Goal: Entertainment & Leisure: Consume media (video, audio)

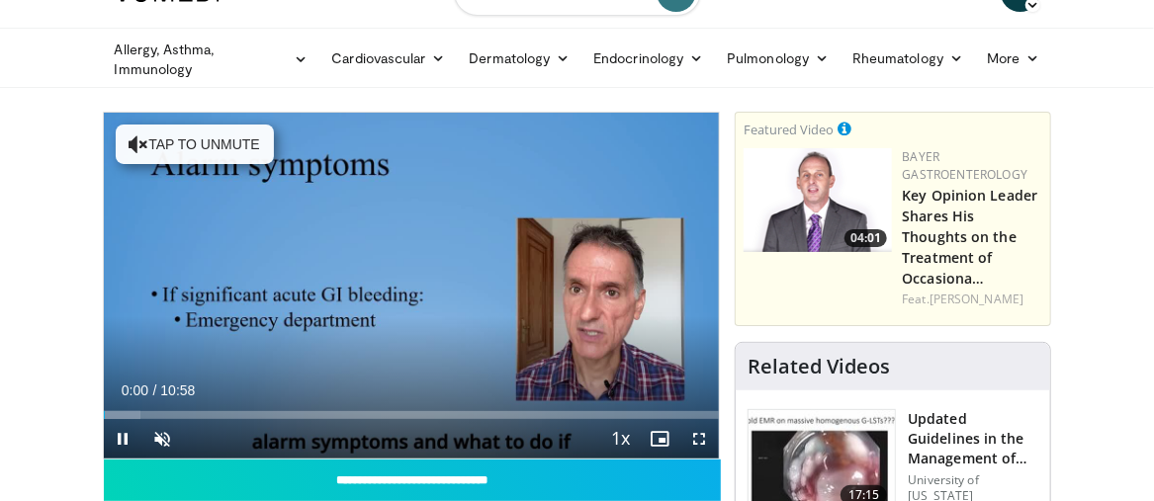
scroll to position [44, 0]
click at [166, 434] on span "Video Player" at bounding box center [163, 439] width 40 height 40
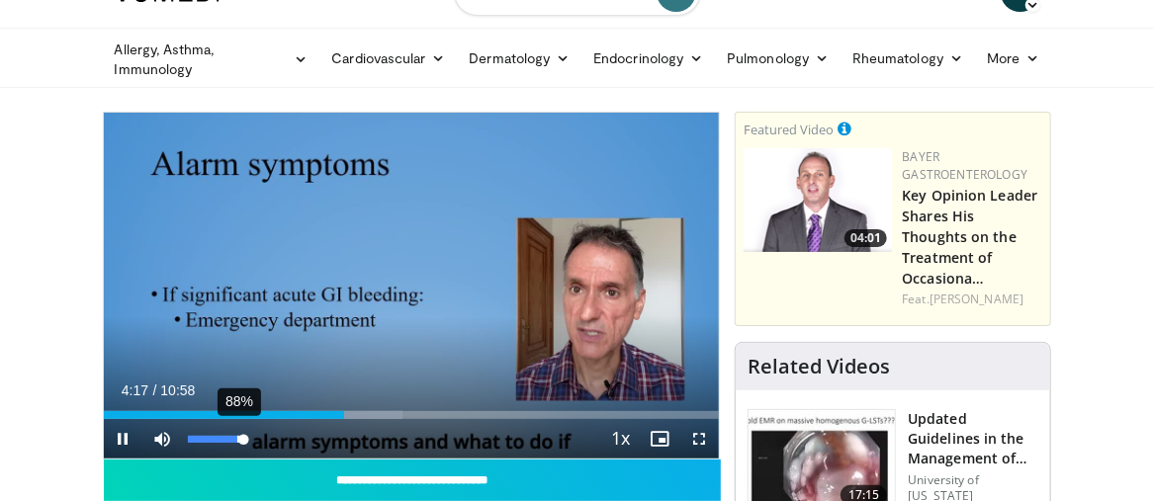
click at [236, 448] on div "88%" at bounding box center [216, 439] width 69 height 40
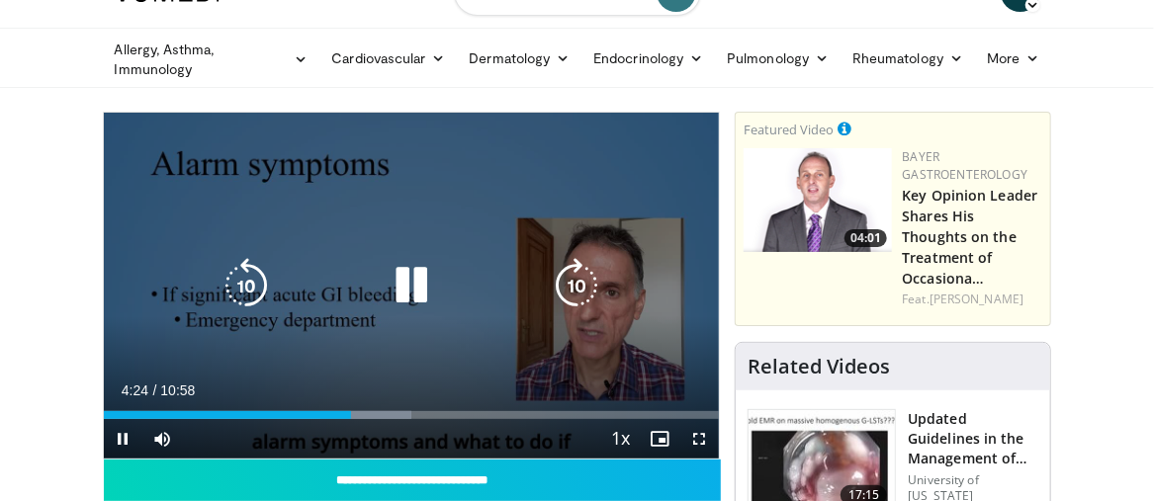
click at [419, 284] on icon "Video Player" at bounding box center [411, 285] width 55 height 55
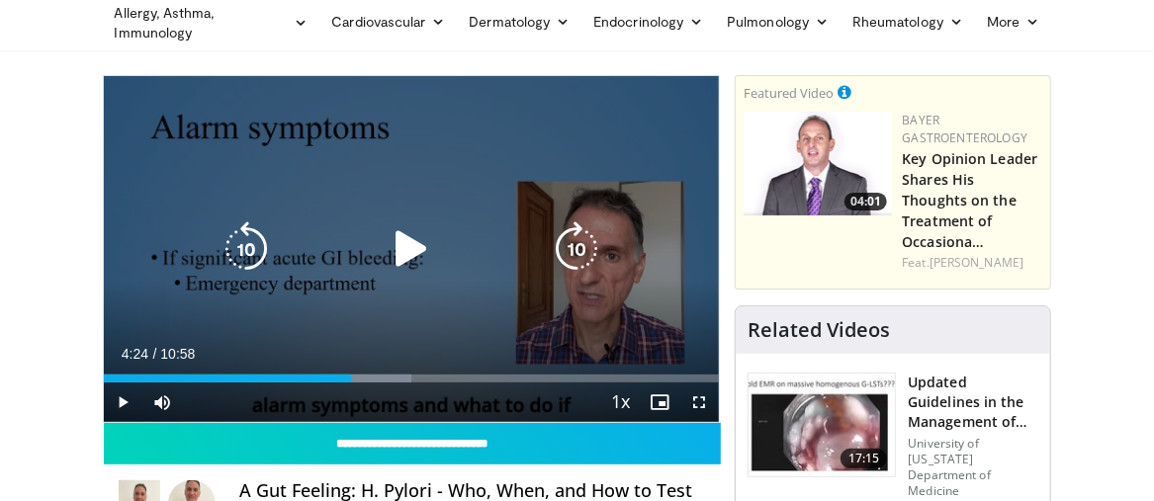
scroll to position [93, 0]
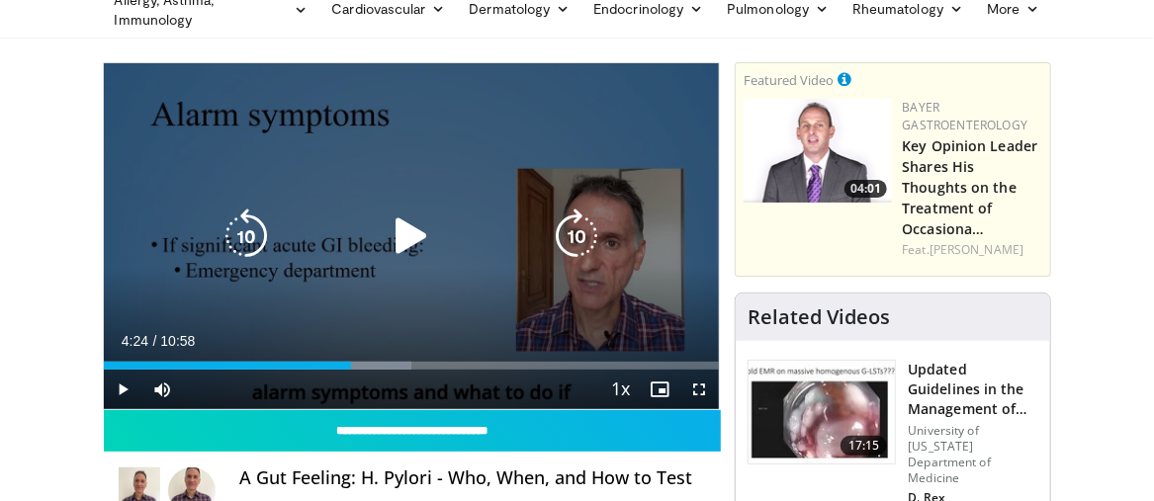
click at [433, 306] on div "10 seconds Tap to unmute" at bounding box center [412, 236] width 616 height 346
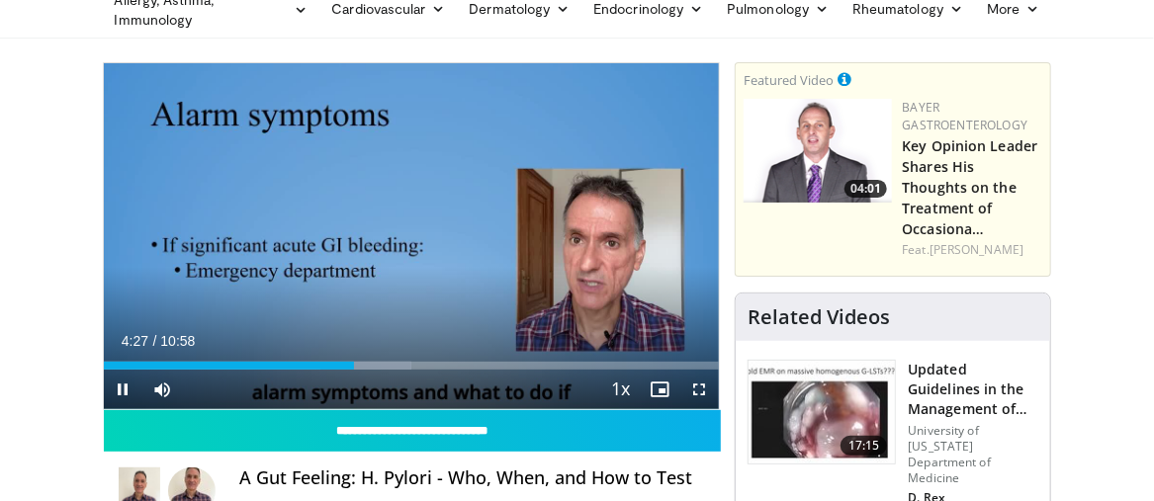
click at [583, 390] on div "Current Time 4:27 / Duration 10:58 Pause Skip Backward Skip Forward Mute 88% Lo…" at bounding box center [412, 390] width 616 height 40
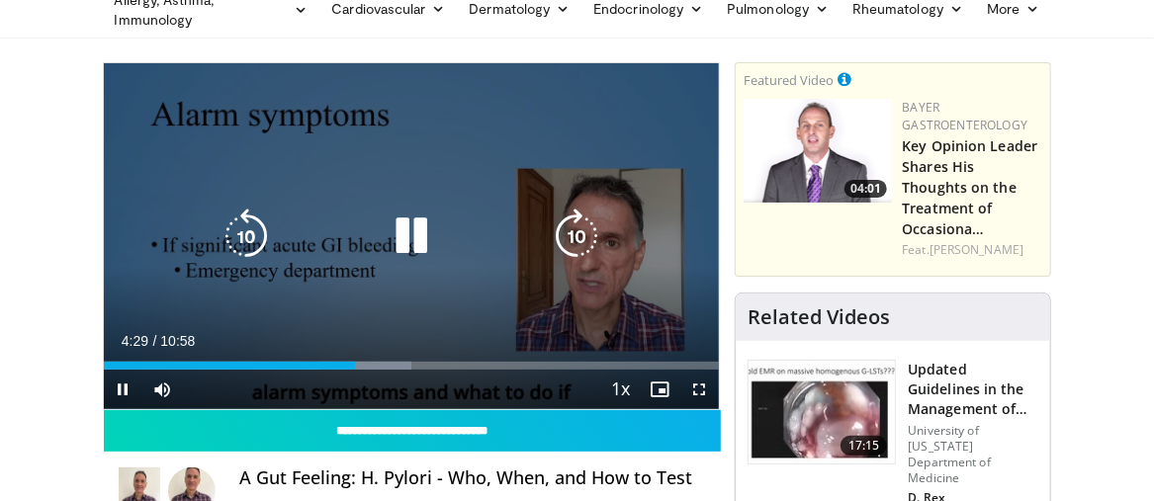
click at [404, 234] on icon "Video Player" at bounding box center [411, 236] width 55 height 55
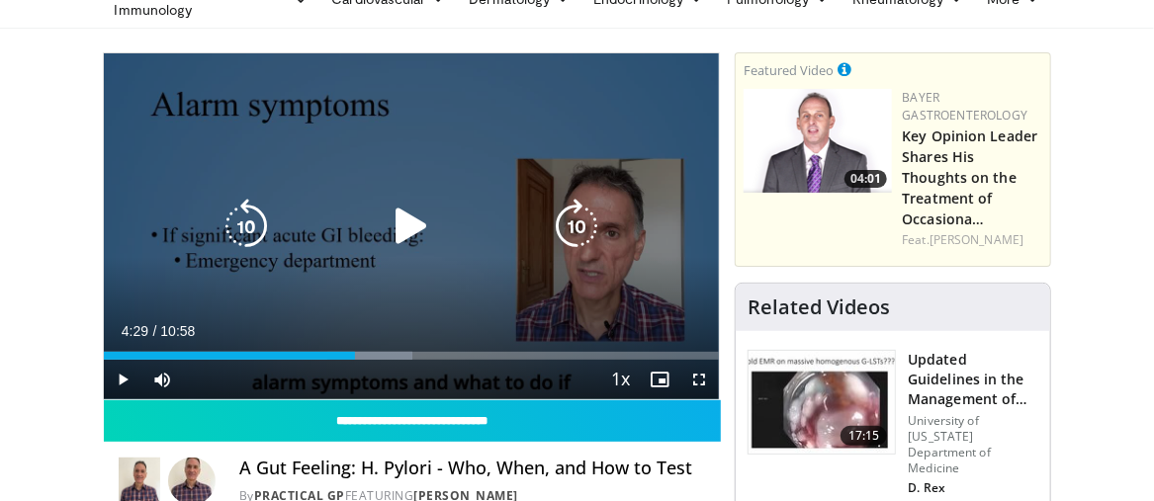
scroll to position [101, 0]
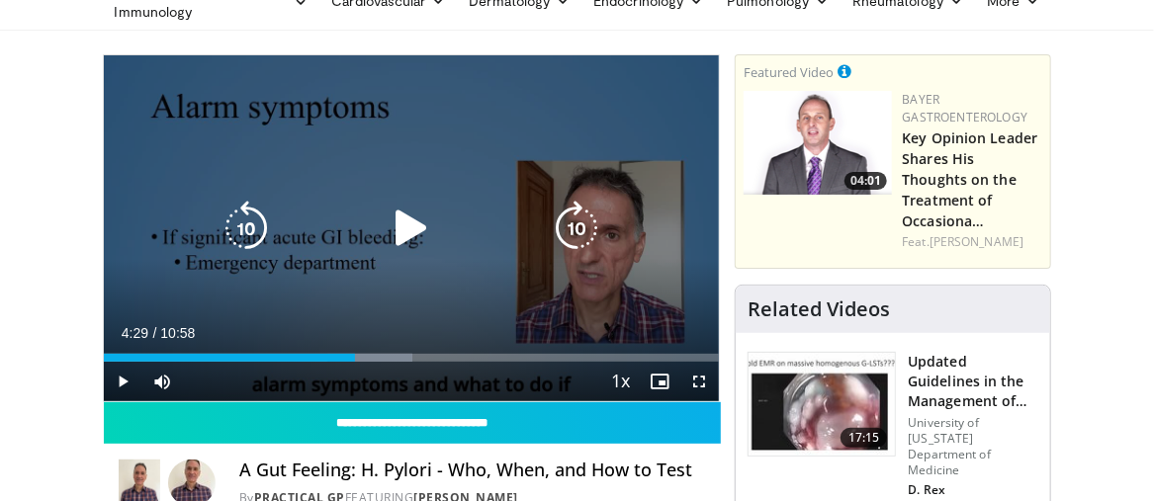
click at [408, 224] on icon "Video Player" at bounding box center [411, 228] width 55 height 55
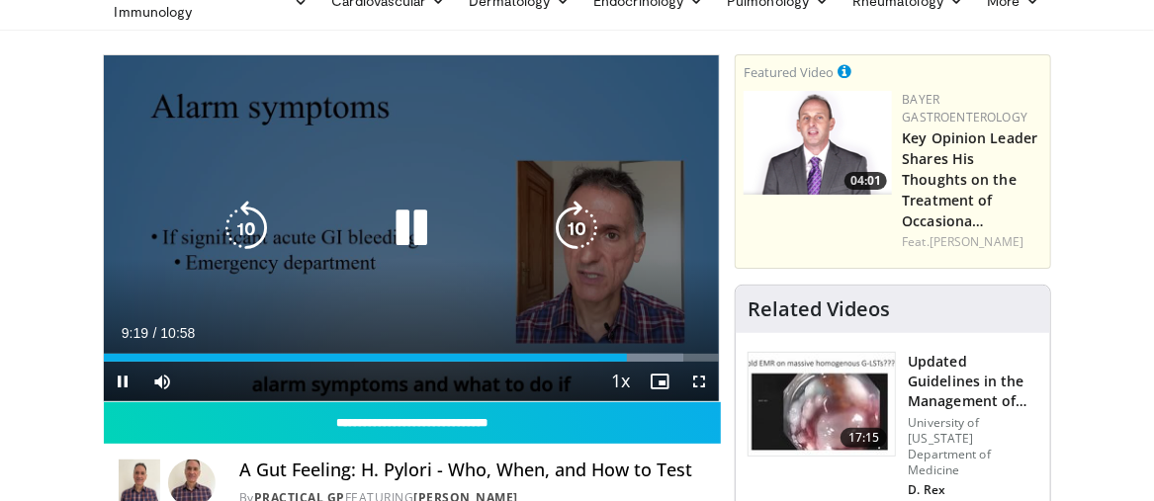
click at [367, 234] on div "Video Player" at bounding box center [411, 229] width 370 height 40
click at [414, 223] on icon "Video Player" at bounding box center [411, 228] width 55 height 55
